Goal: Information Seeking & Learning: Understand process/instructions

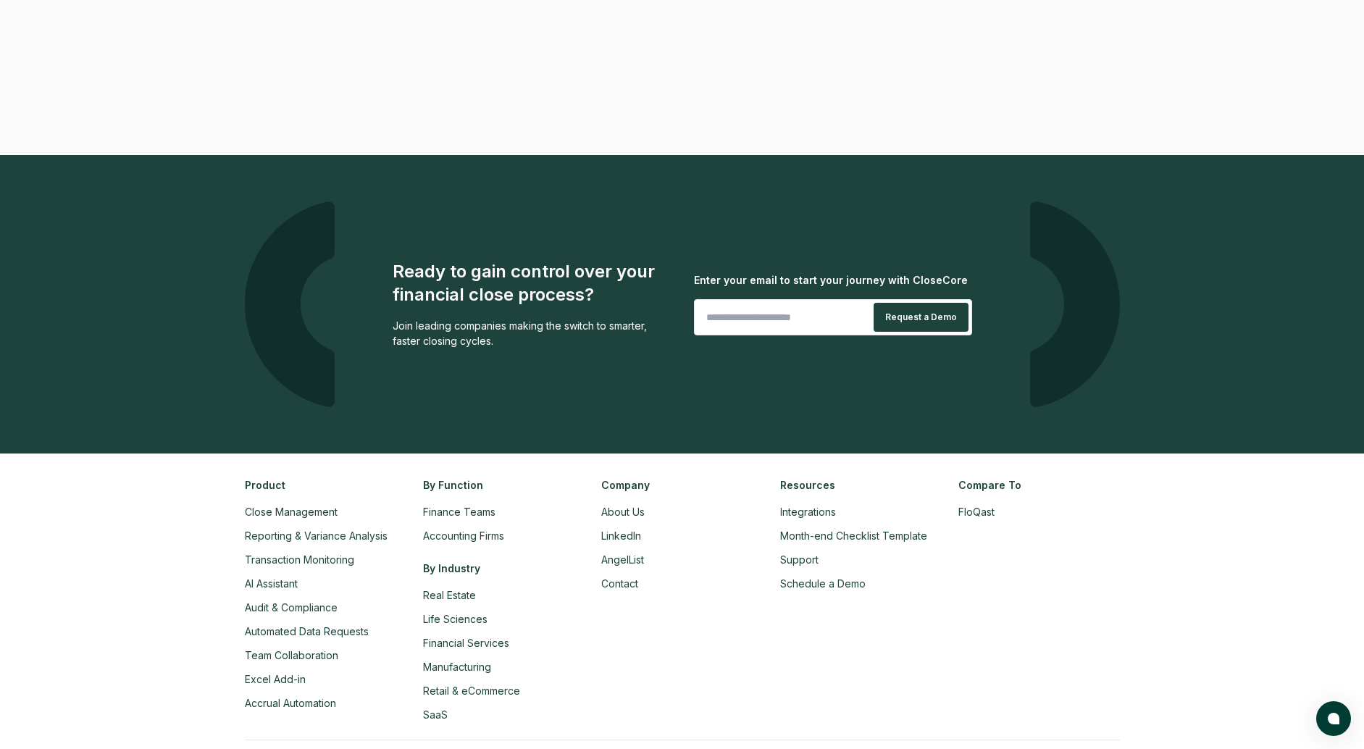
scroll to position [3259, 0]
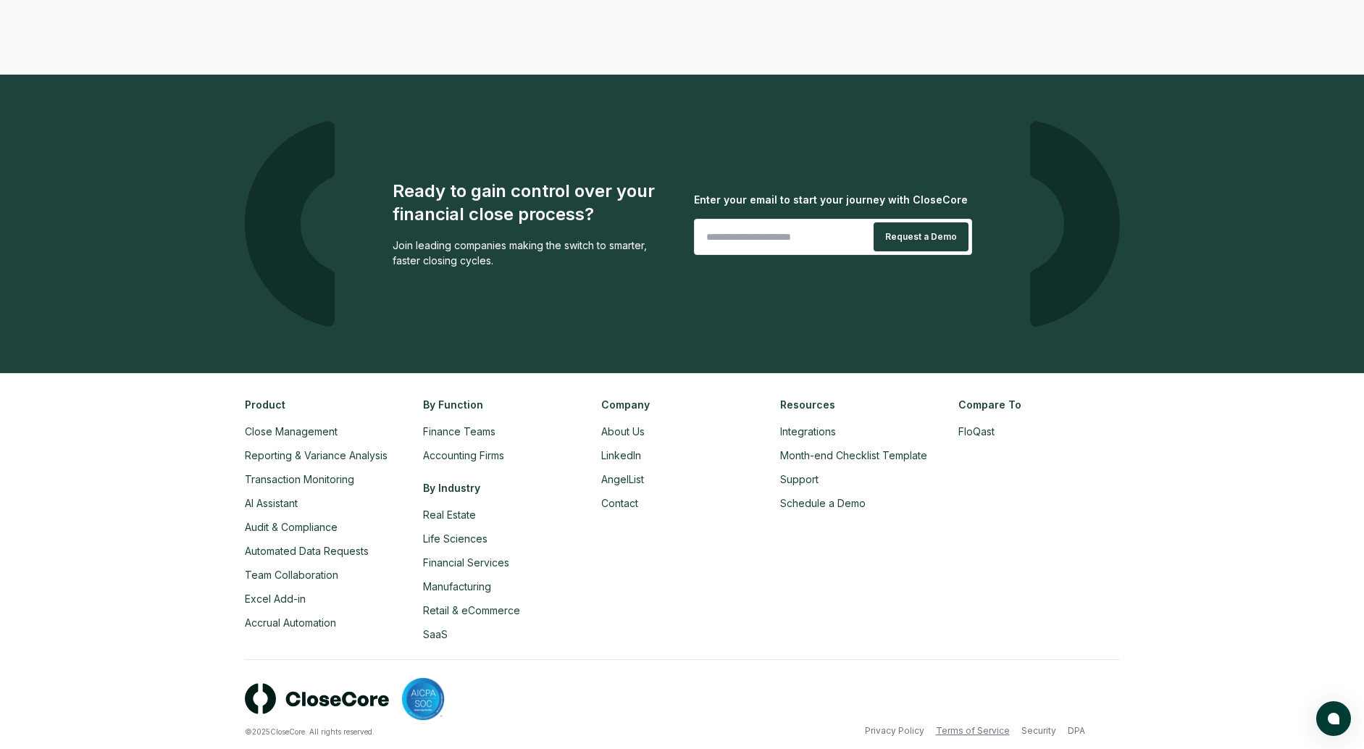
click at [998, 724] on link "Terms of Service" at bounding box center [973, 730] width 74 height 13
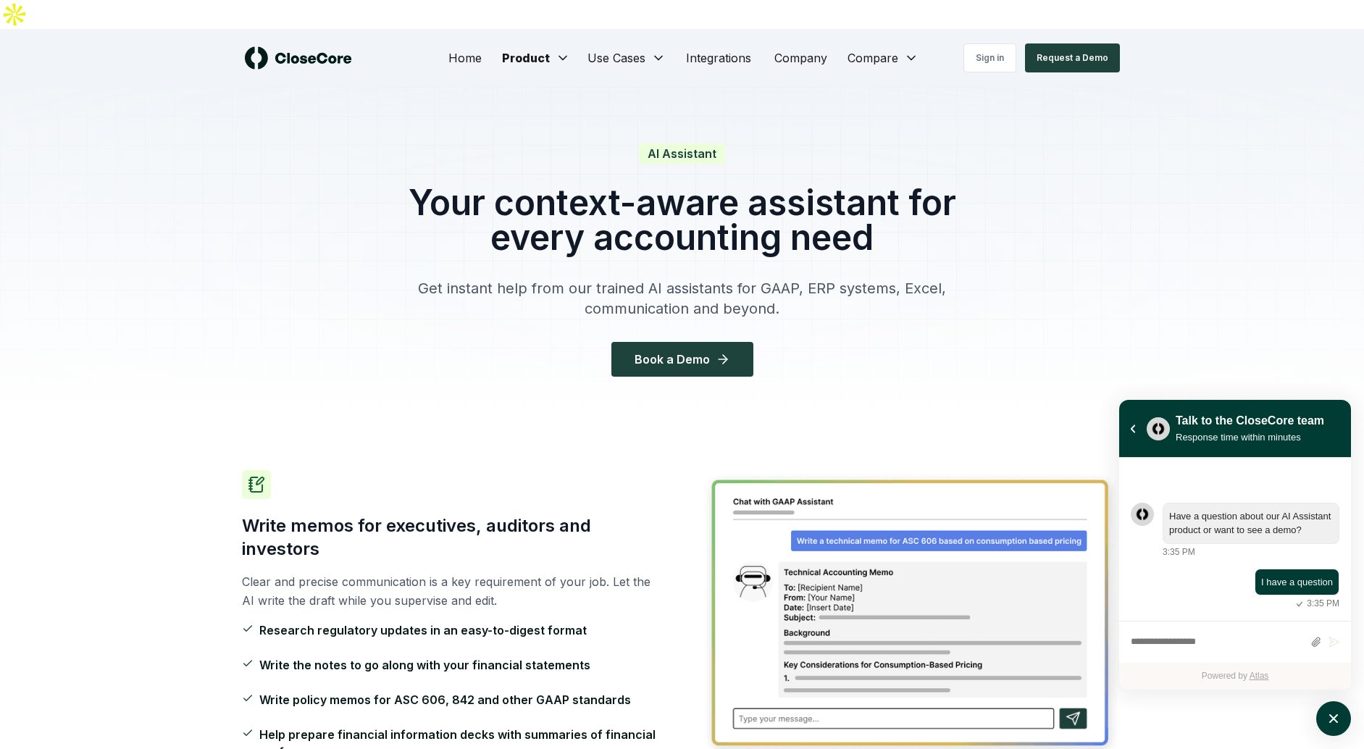
scroll to position [725, 0]
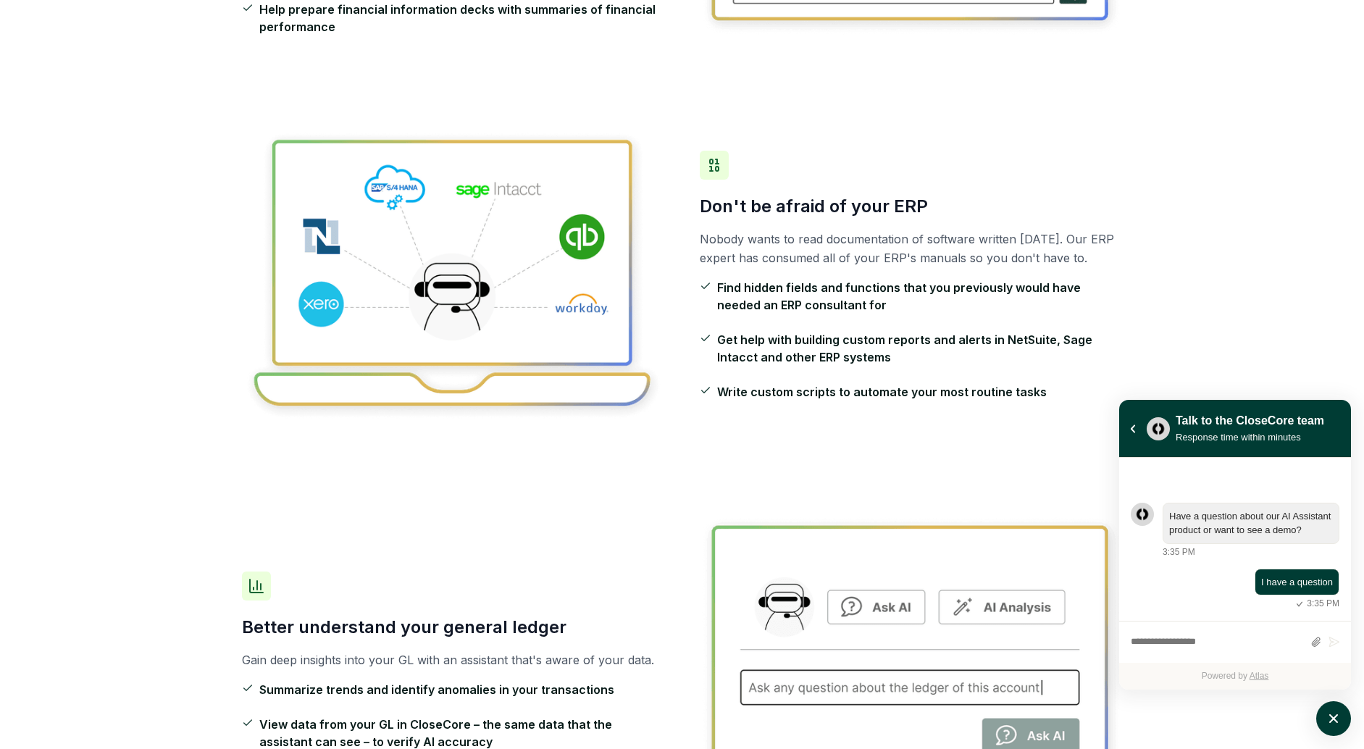
click at [258, 83] on div "Don't be afraid of your ERP Nobody wants to read documentation of software writ…" at bounding box center [682, 275] width 881 height 385
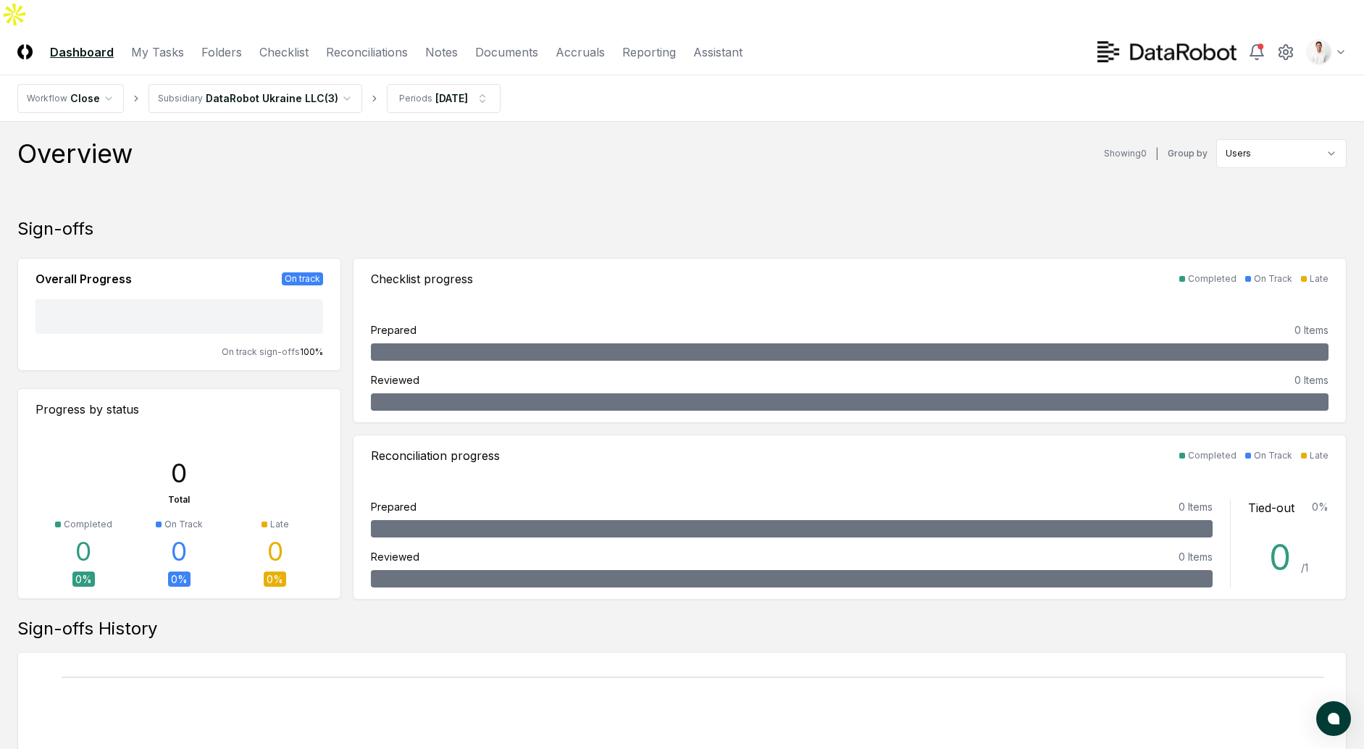
click at [742, 180] on div "Overview Showing 0 | Group by Users Sign-offs Overall Progress On track NaN % C…" at bounding box center [681, 677] width 1329 height 1077
click at [290, 64] on html "CloseCore Dashboard My Tasks Folders Checklist Reconciliations Notes Documents …" at bounding box center [682, 660] width 1364 height 1320
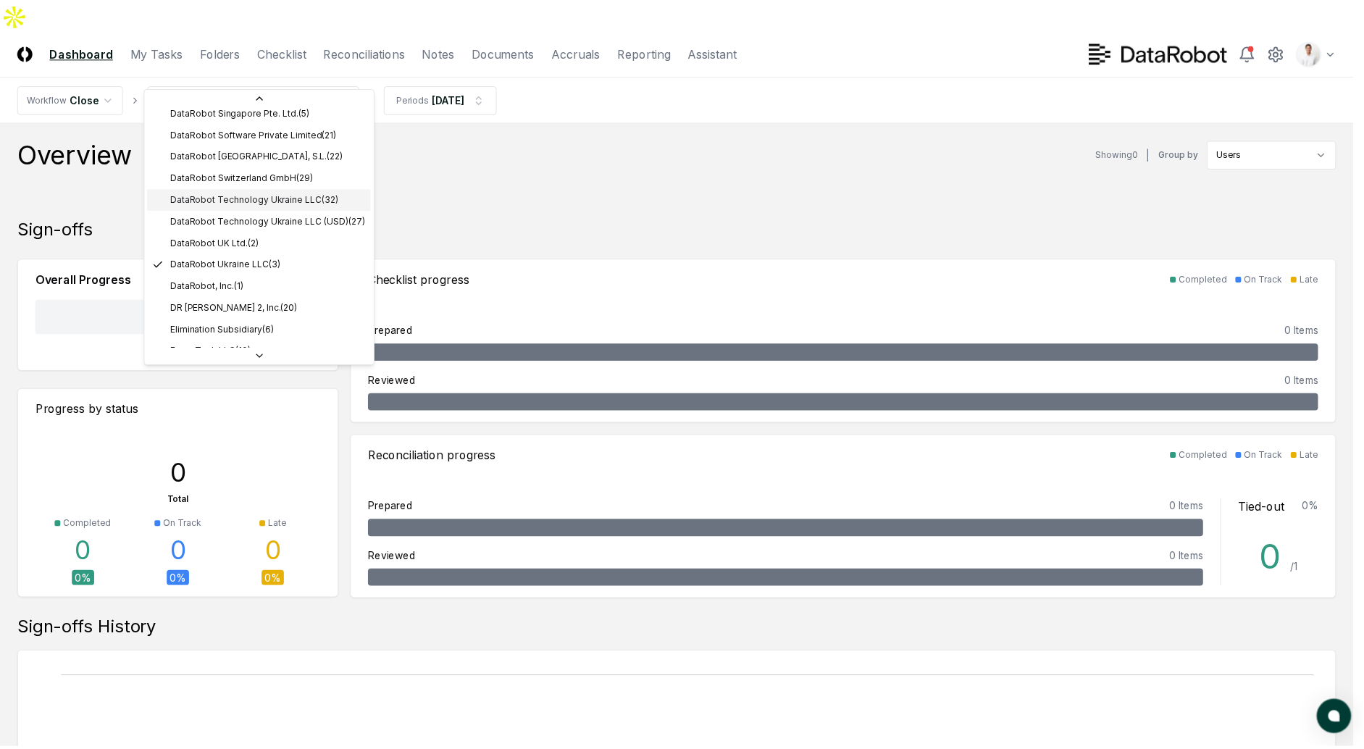
scroll to position [448, 0]
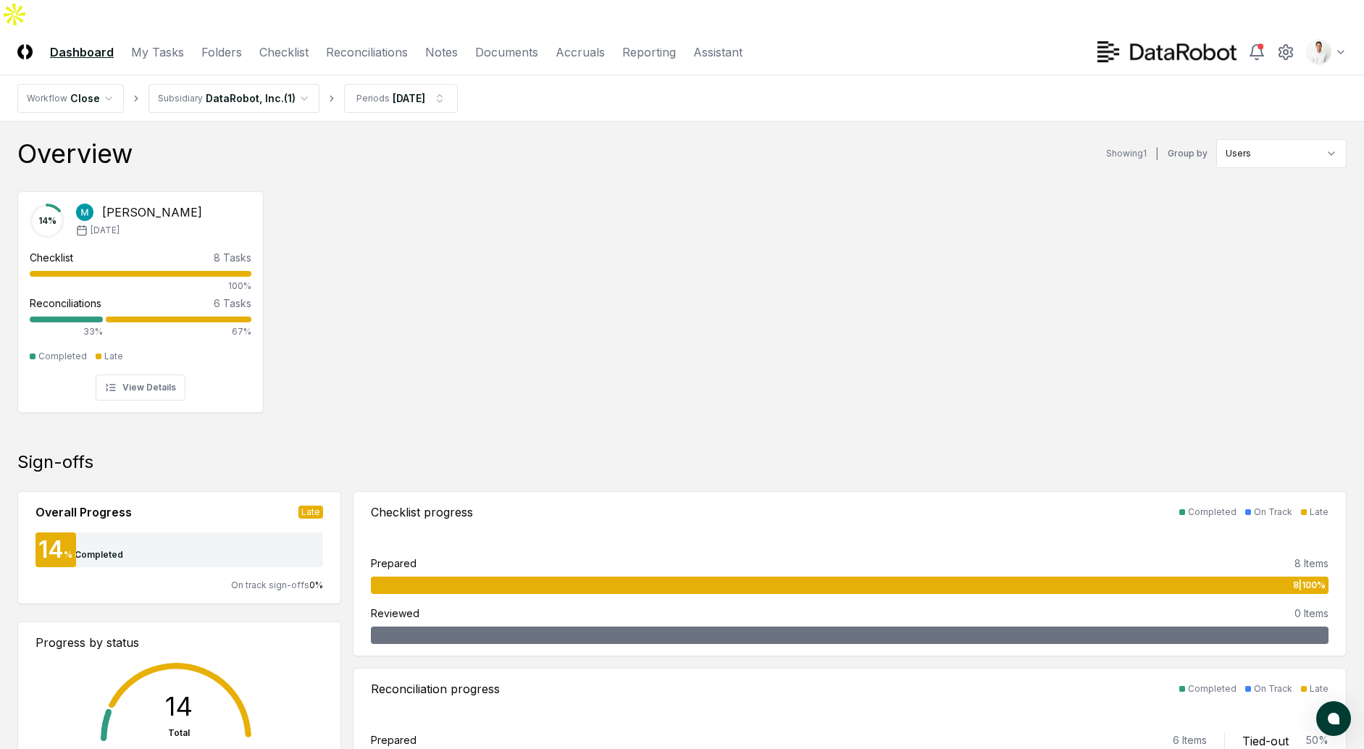
click at [30, 44] on img at bounding box center [24, 51] width 15 height 15
click at [206, 43] on link "Folders" at bounding box center [221, 51] width 41 height 17
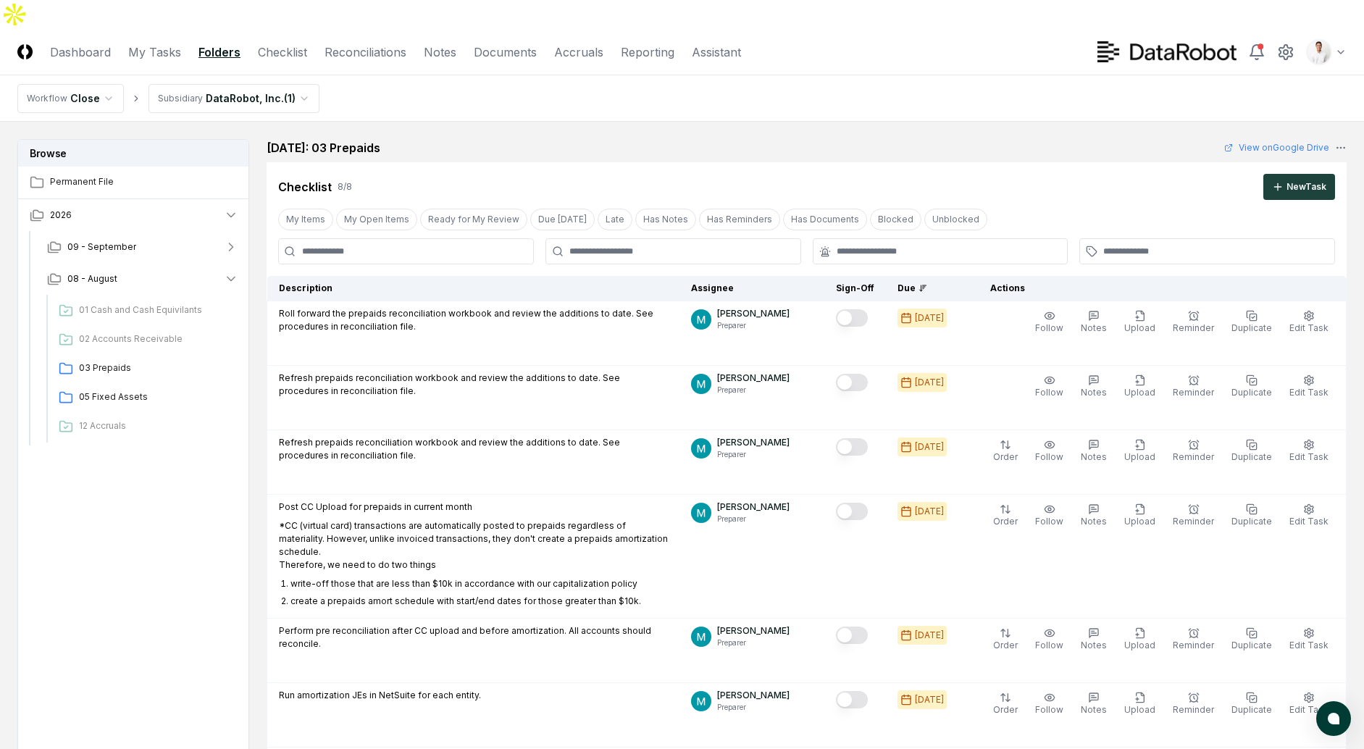
scroll to position [863, 0]
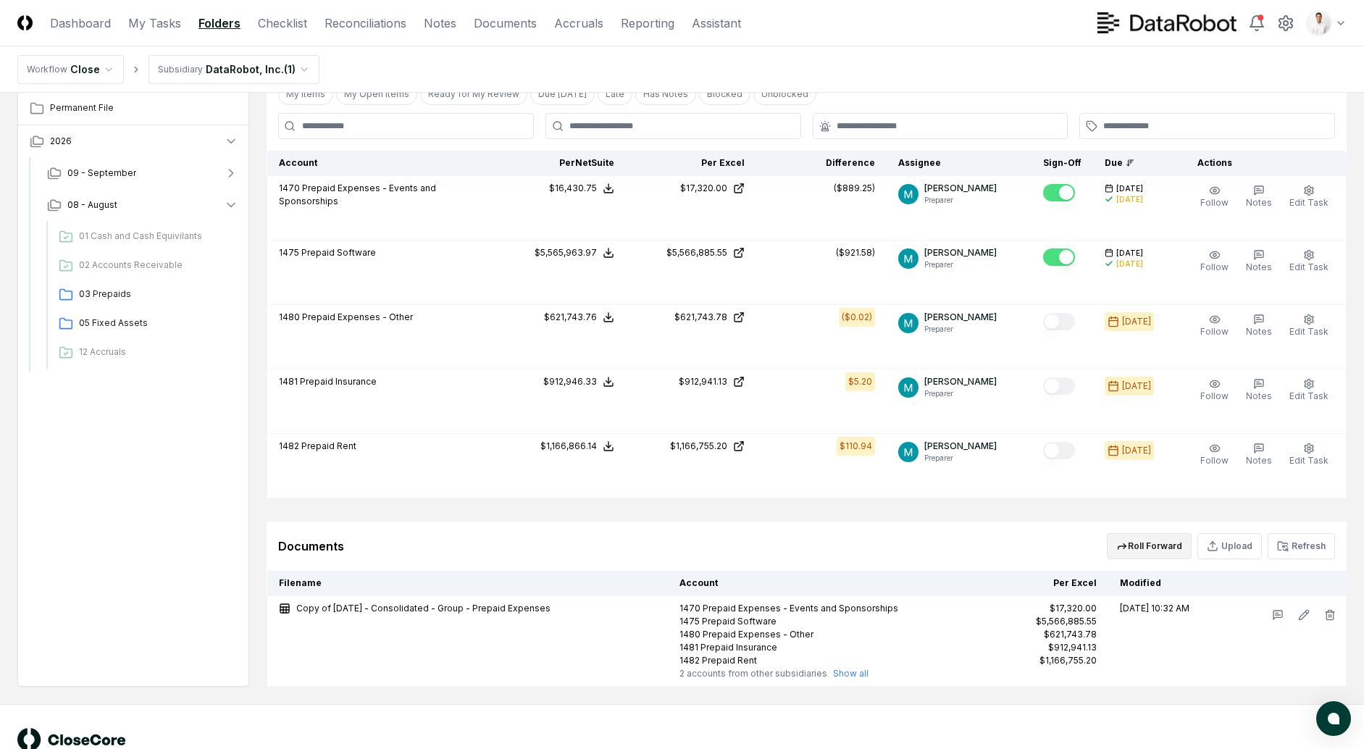
click at [1163, 533] on button "Roll Forward" at bounding box center [1149, 546] width 85 height 26
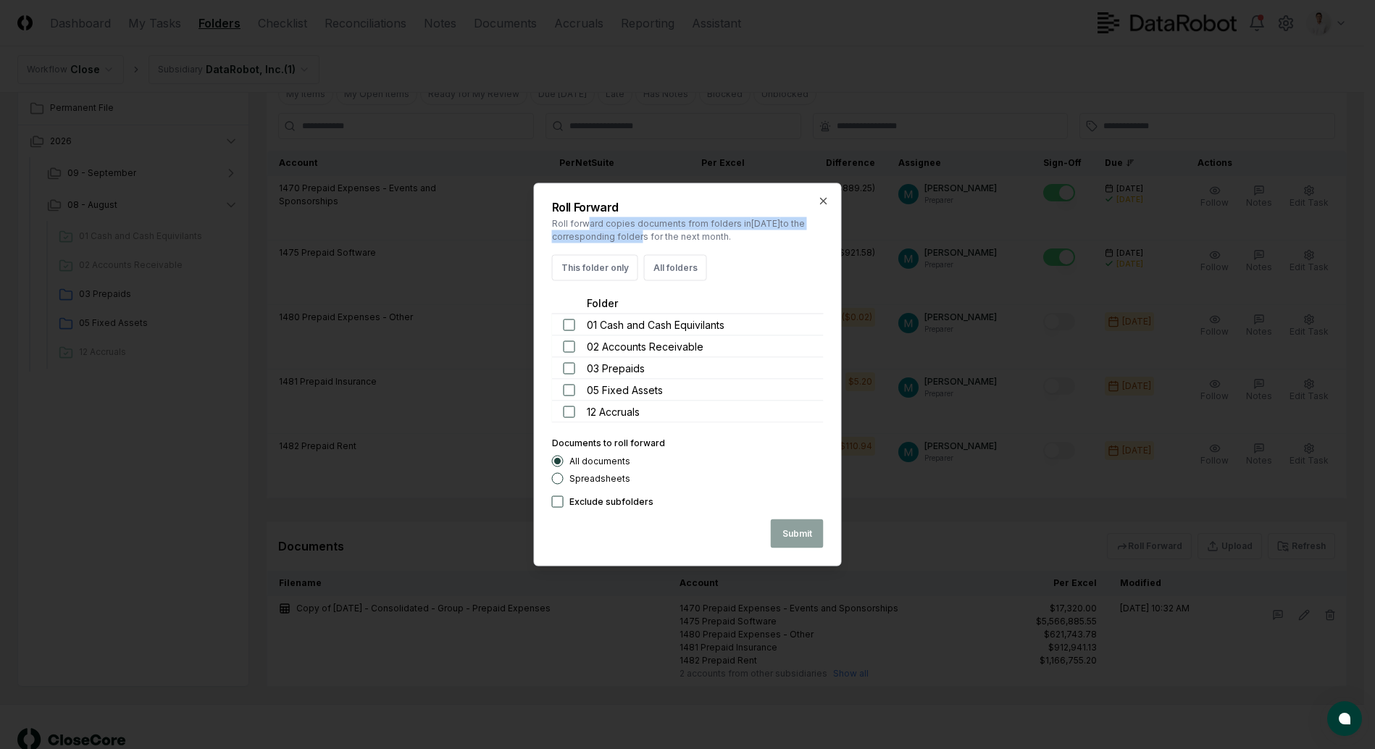
drag, startPoint x: 587, startPoint y: 220, endPoint x: 636, endPoint y: 235, distance: 51.3
click at [636, 234] on p "Roll forward copies documents from folders in August 2025 to the corresponding …" at bounding box center [688, 230] width 272 height 26
click at [636, 235] on p "Roll forward copies documents from folders in August 2025 to the corresponding …" at bounding box center [688, 230] width 272 height 26
click at [834, 2] on div at bounding box center [687, 374] width 1375 height 749
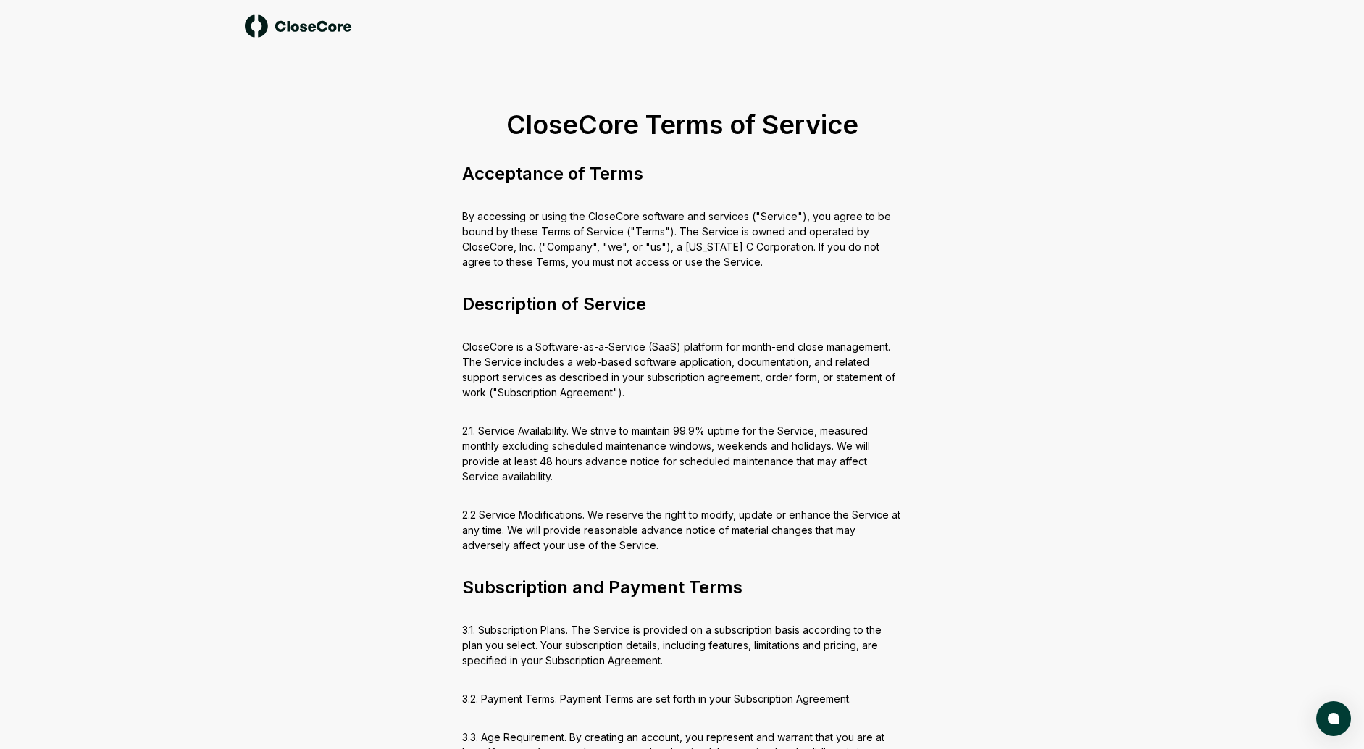
scroll to position [3664, 0]
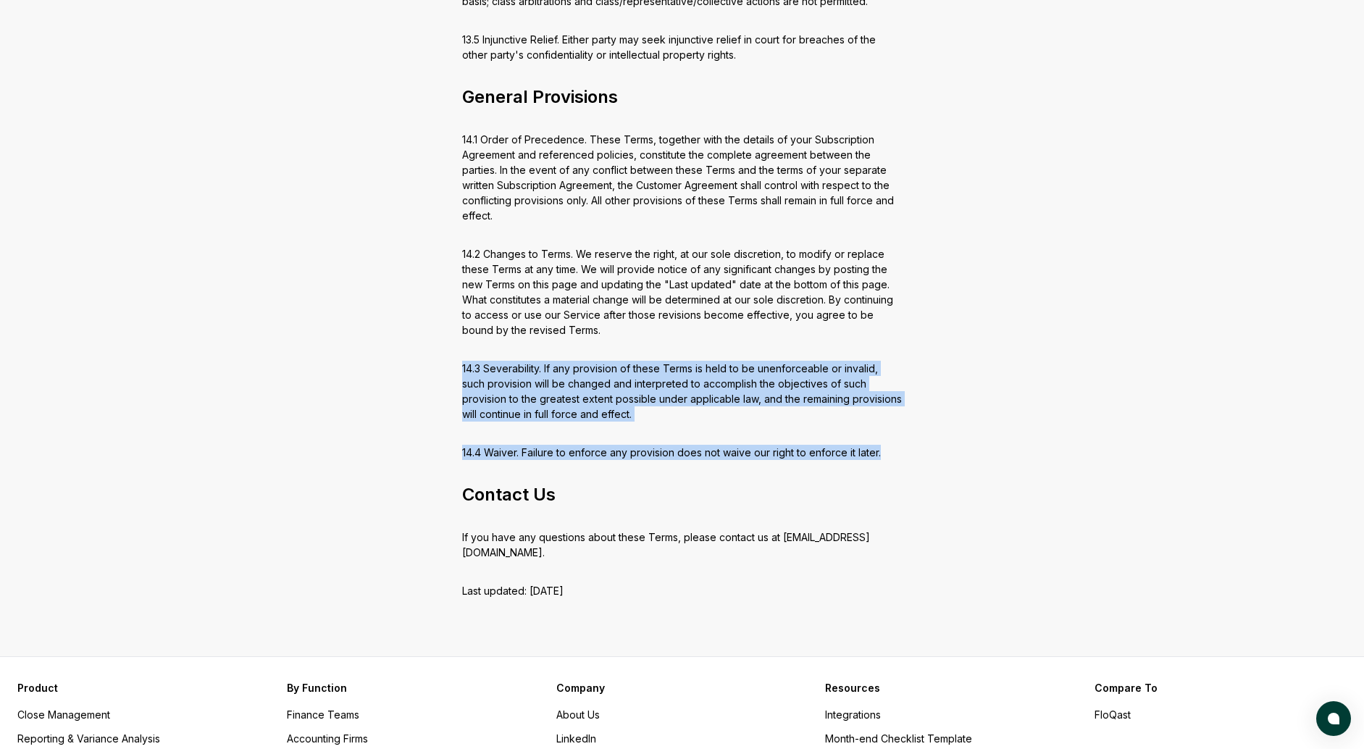
drag, startPoint x: 497, startPoint y: 332, endPoint x: 584, endPoint y: 435, distance: 134.7
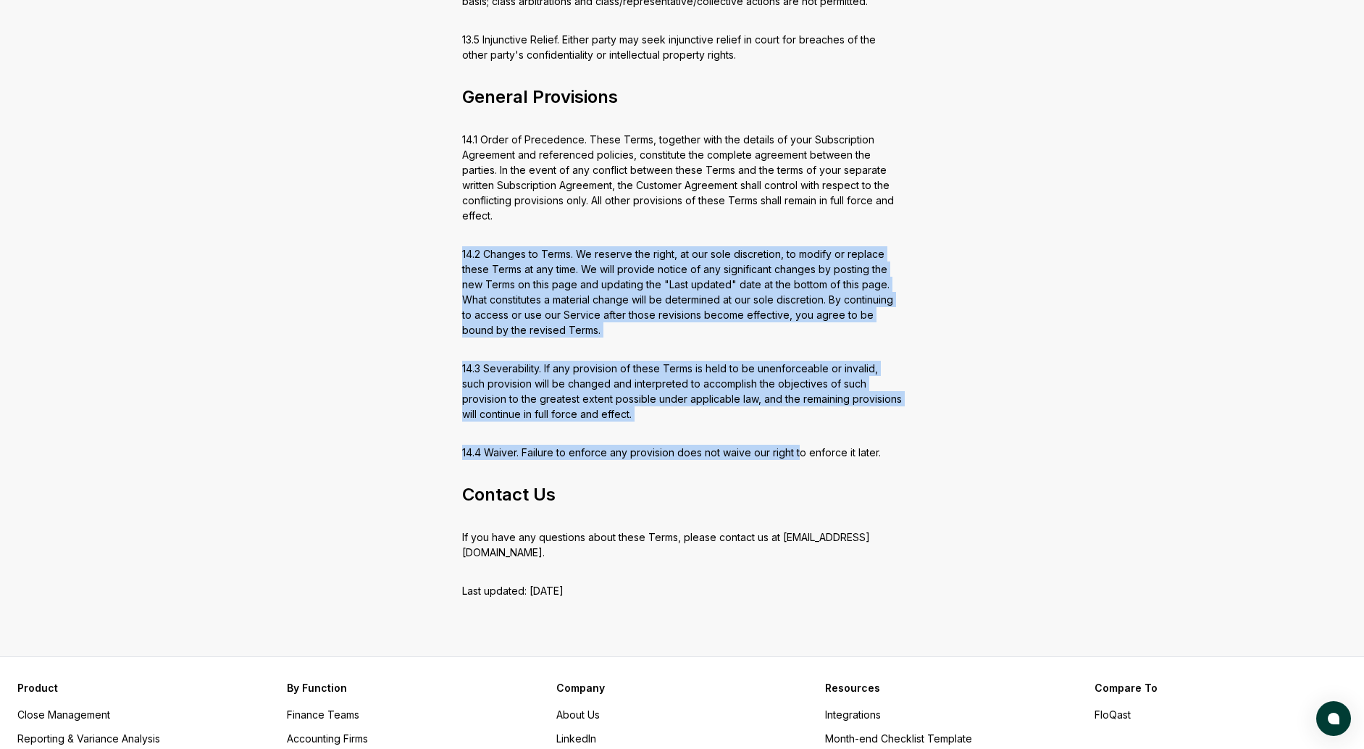
drag, startPoint x: 799, startPoint y: 430, endPoint x: 528, endPoint y: 182, distance: 367.6
click at [528, 182] on div "14.1 Order of Precedence. These Terms, together with the details of your Subscr…" at bounding box center [682, 177] width 440 height 91
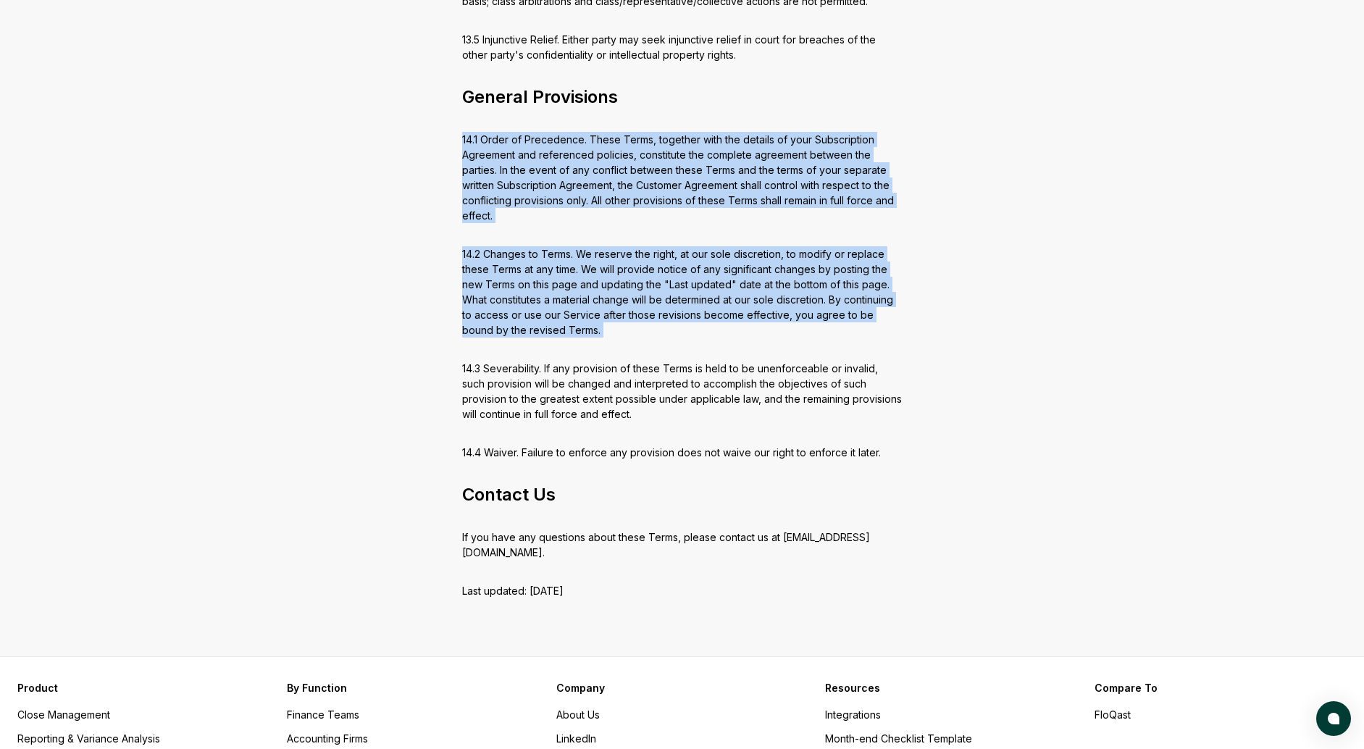
drag, startPoint x: 545, startPoint y: 151, endPoint x: 698, endPoint y: 331, distance: 235.9
click at [698, 361] on div "14.3 Severability. If any provision of these Terms is held to be unenforceable …" at bounding box center [682, 391] width 440 height 61
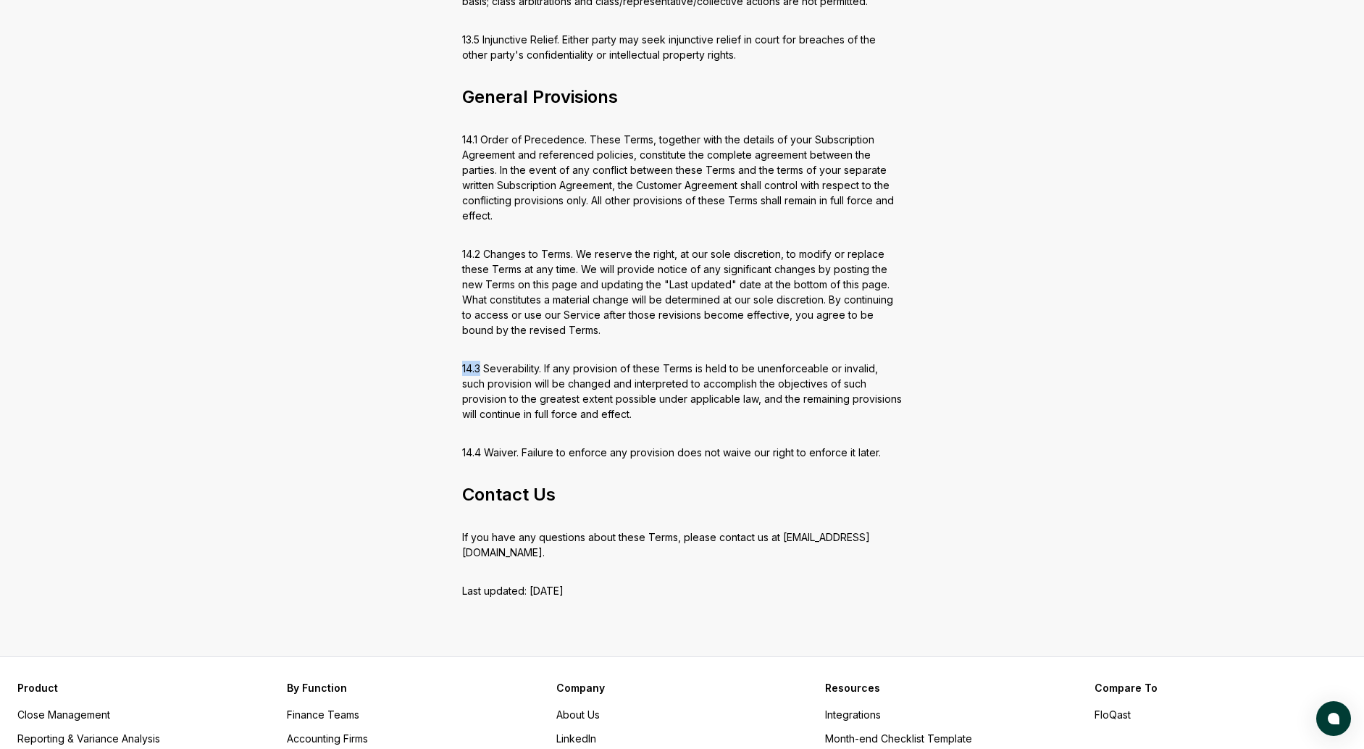
click at [698, 361] on div "14.3 Severability. If any provision of these Terms is held to be unenforceable …" at bounding box center [682, 391] width 440 height 61
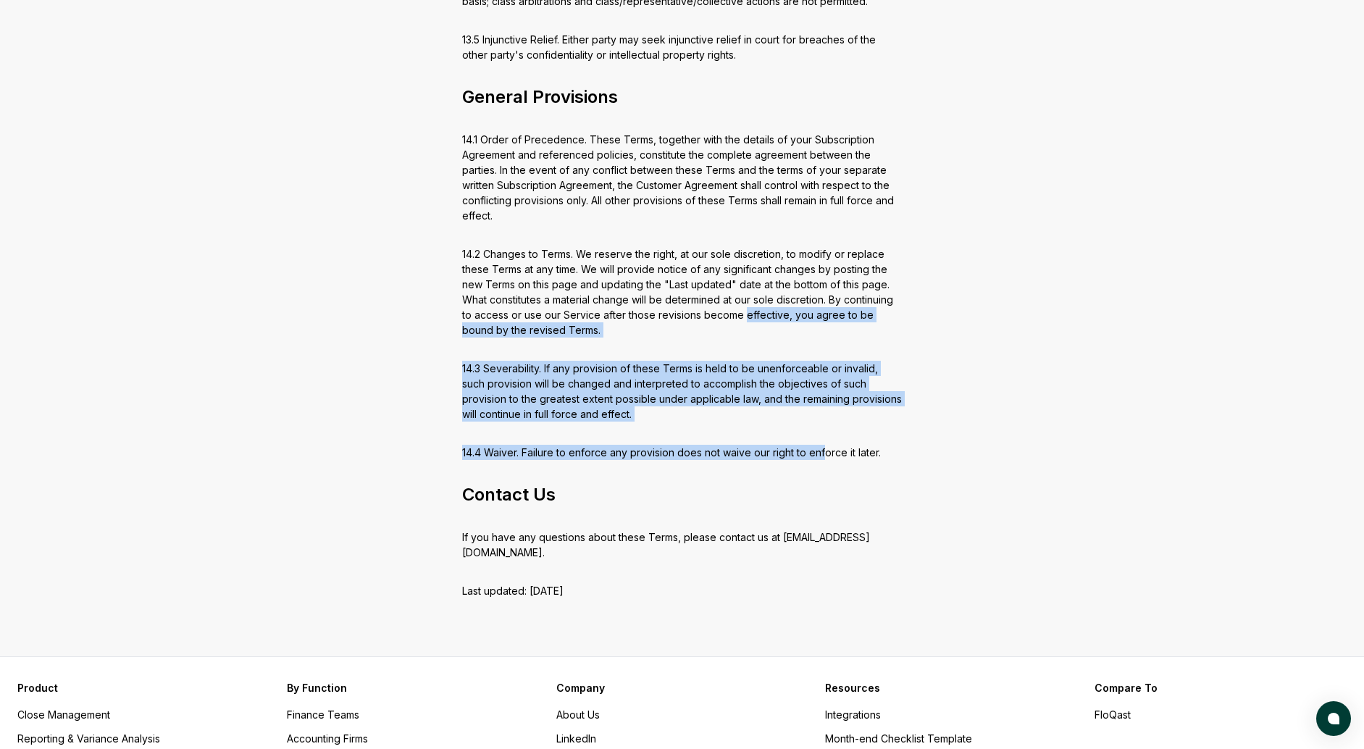
drag, startPoint x: 821, startPoint y: 425, endPoint x: 614, endPoint y: 133, distance: 358.0
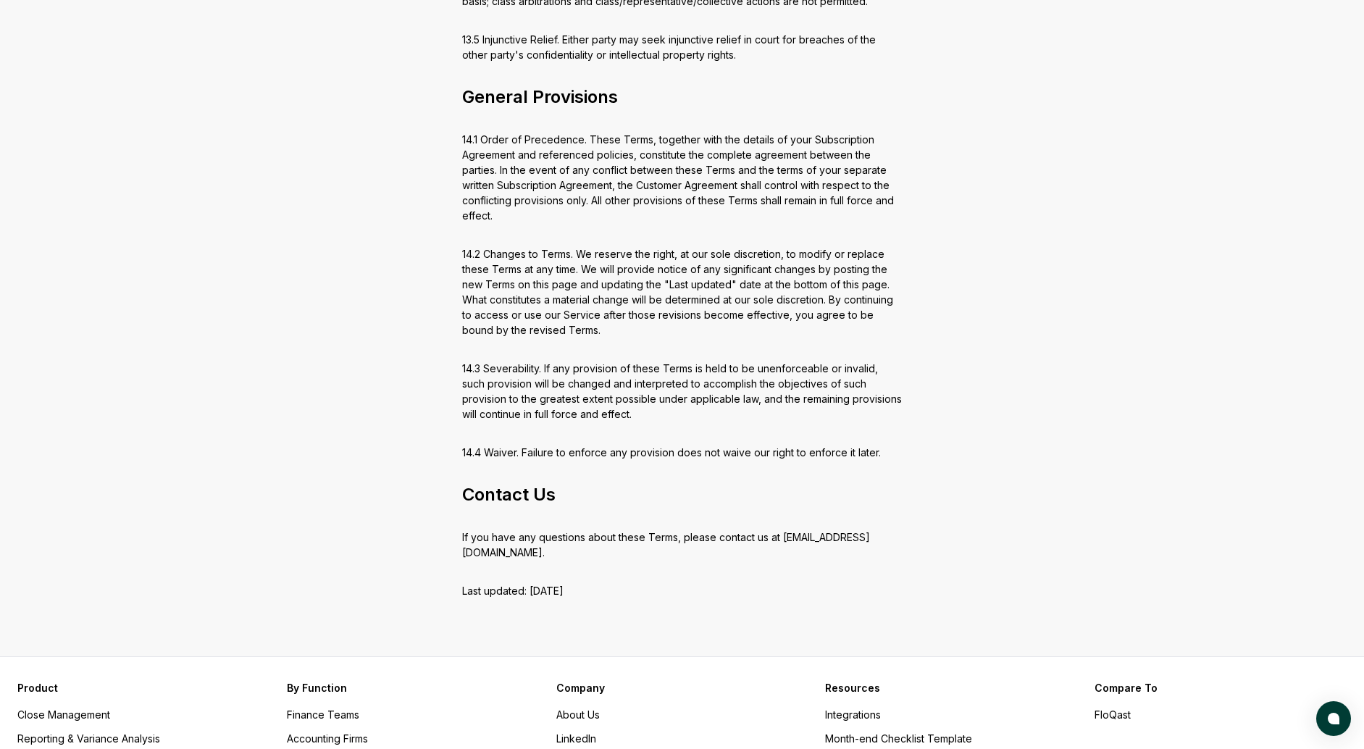
click at [608, 132] on div "14.1 Order of Precedence. These Terms, together with the details of your Subscr…" at bounding box center [682, 177] width 440 height 91
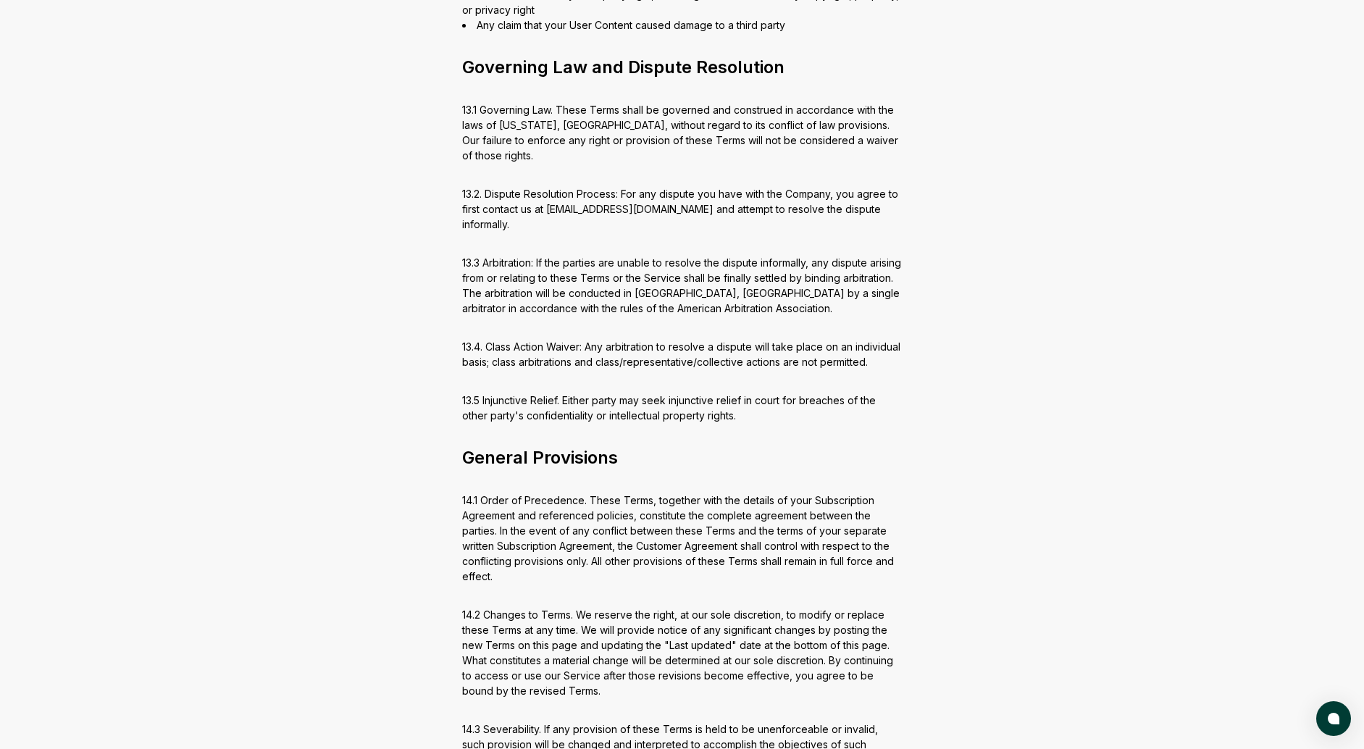
scroll to position [3298, 0]
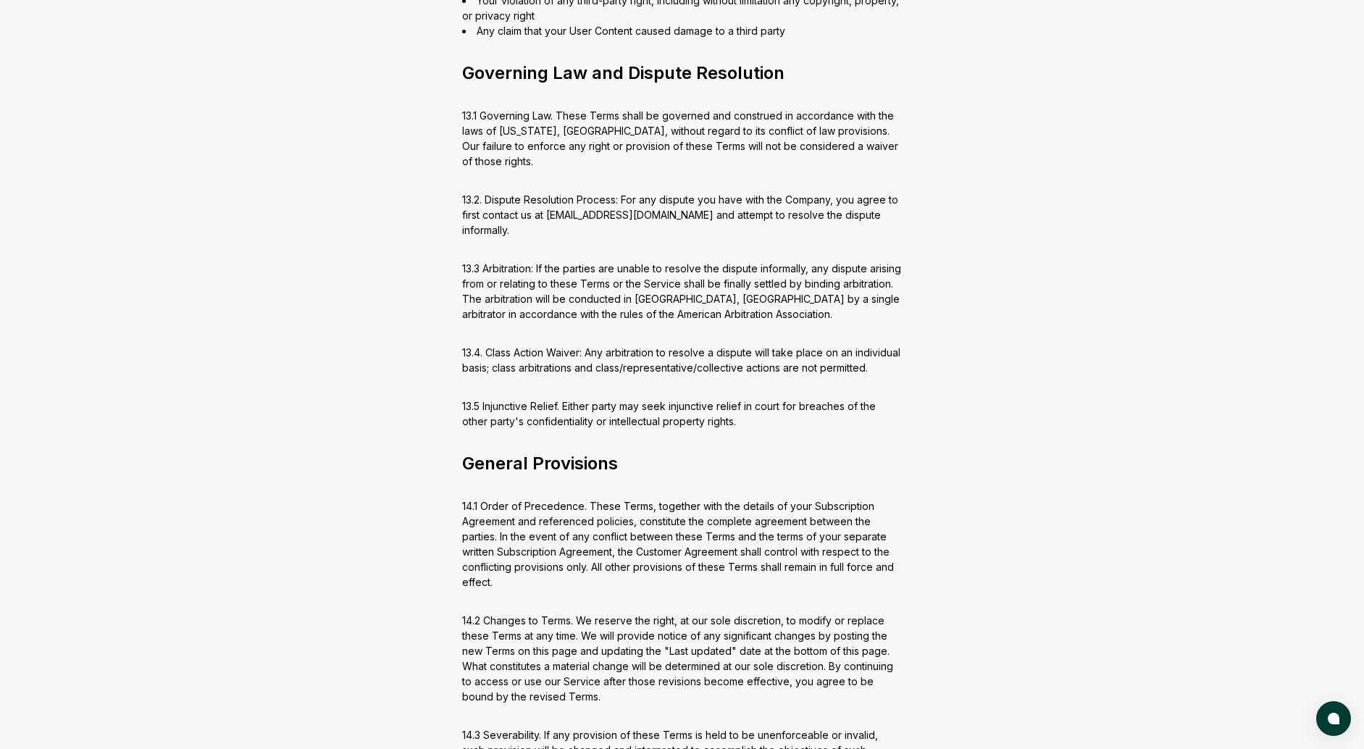
click at [621, 192] on div "13.2. Dispute Resolution Process: For any dispute you have with the Company, yo…" at bounding box center [682, 215] width 440 height 46
click at [617, 192] on div "13.2. Dispute Resolution Process: For any dispute you have with the Company, yo…" at bounding box center [682, 215] width 440 height 46
